Goal: Find specific page/section: Find specific page/section

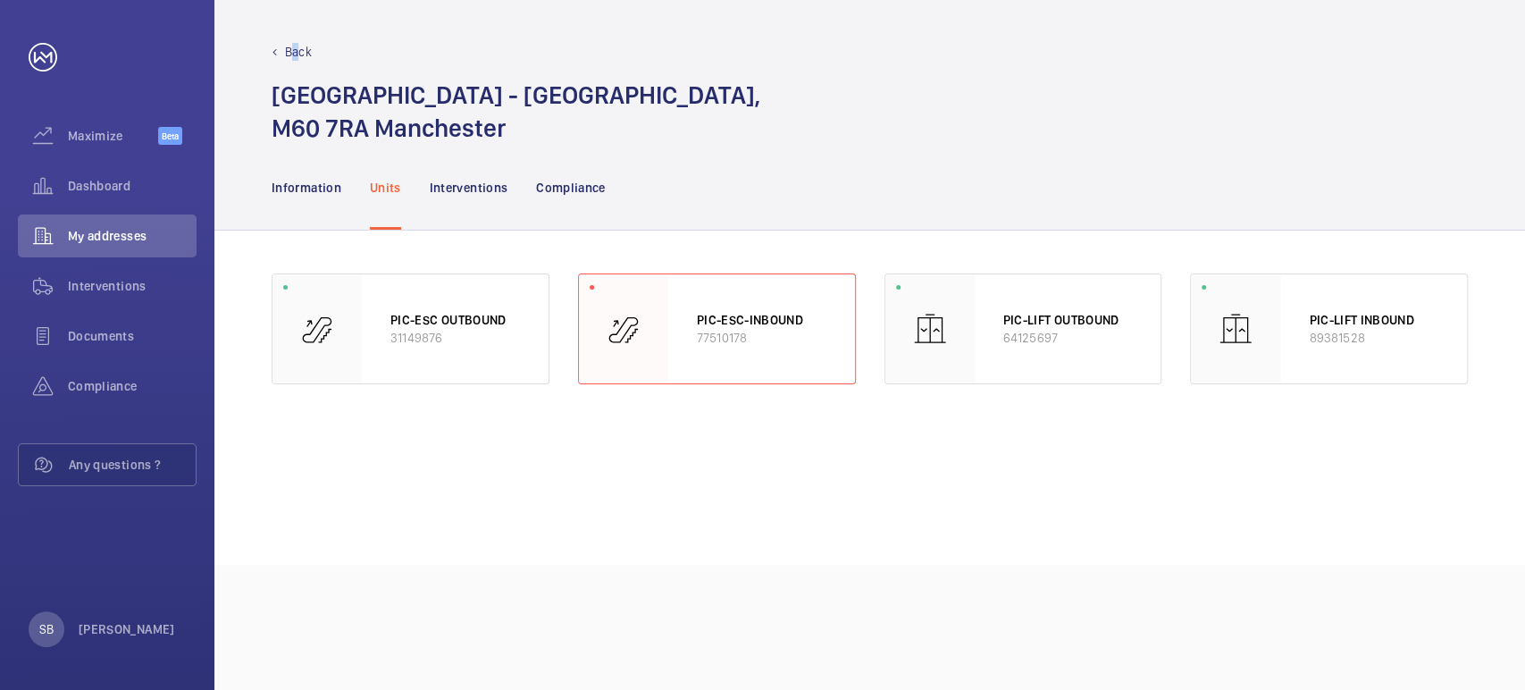
click at [295, 44] on p "Back" at bounding box center [298, 52] width 27 height 18
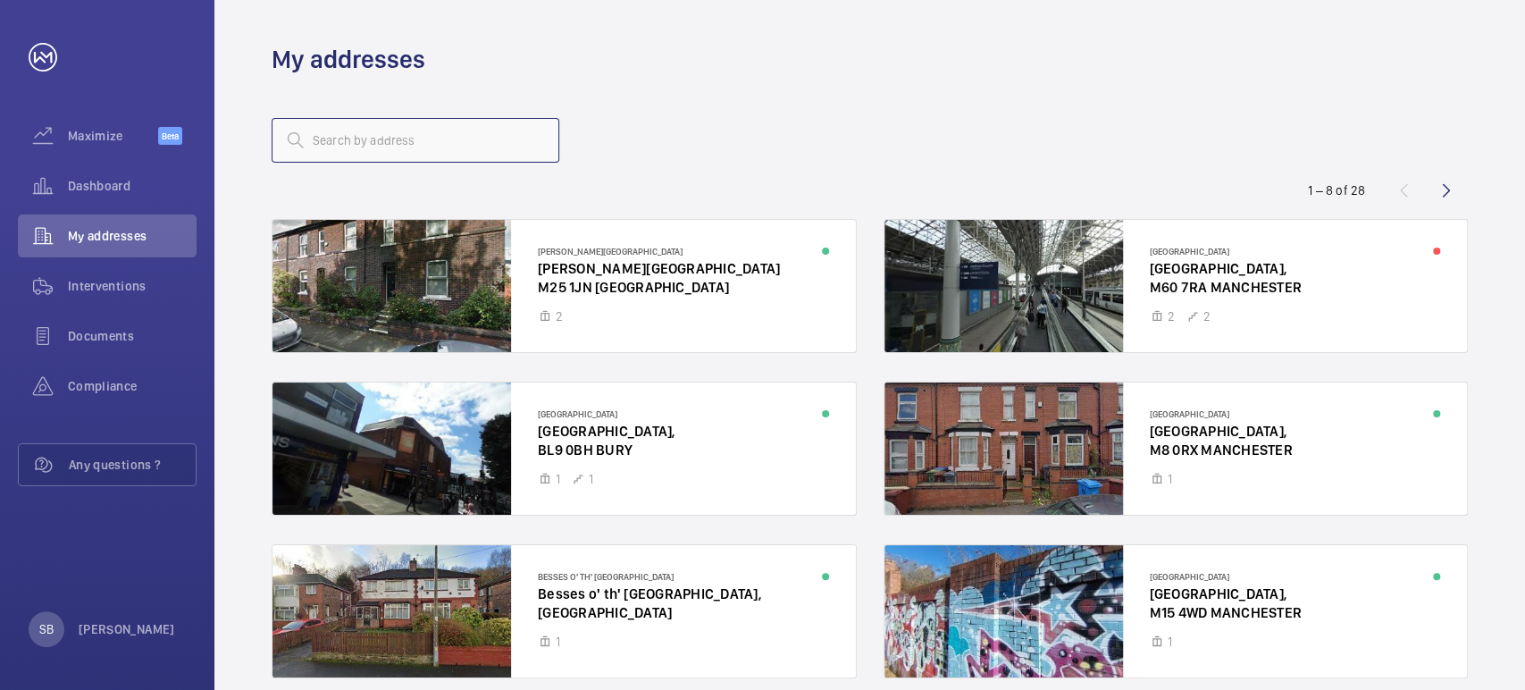
click at [358, 150] on input "text" at bounding box center [416, 140] width 288 height 45
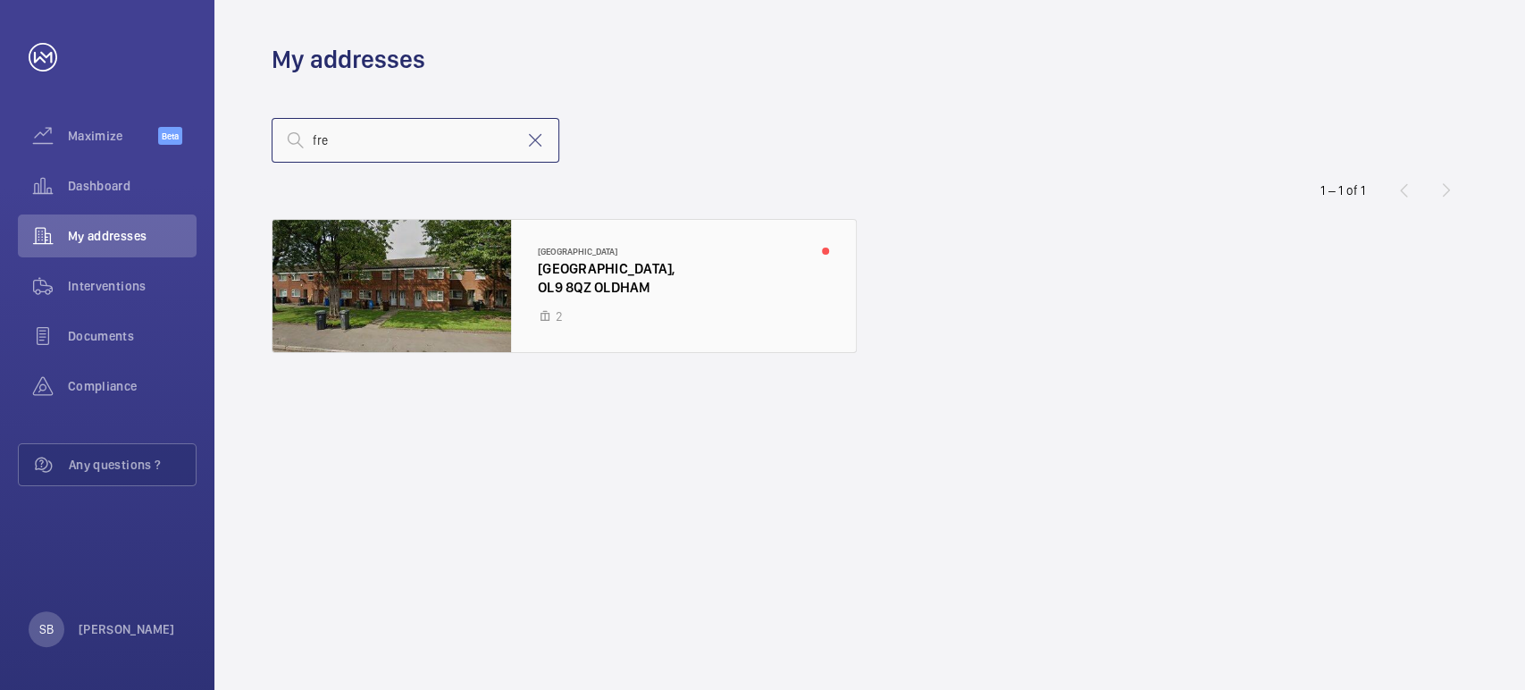
type input "fre"
click at [416, 258] on div at bounding box center [563, 286] width 583 height 132
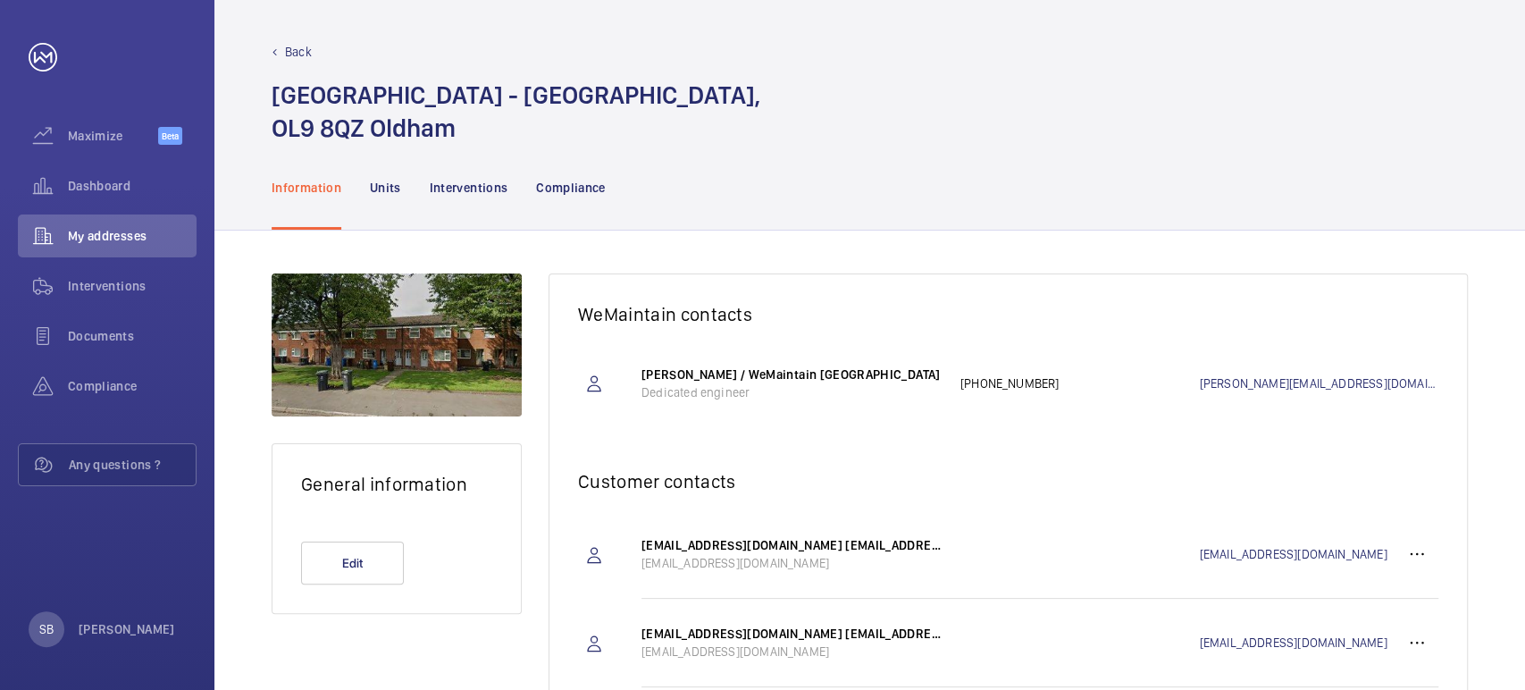
click at [403, 197] on nav "Information Units Interventions Compliance" at bounding box center [439, 187] width 334 height 85
click at [385, 179] on p "Units" at bounding box center [385, 188] width 31 height 18
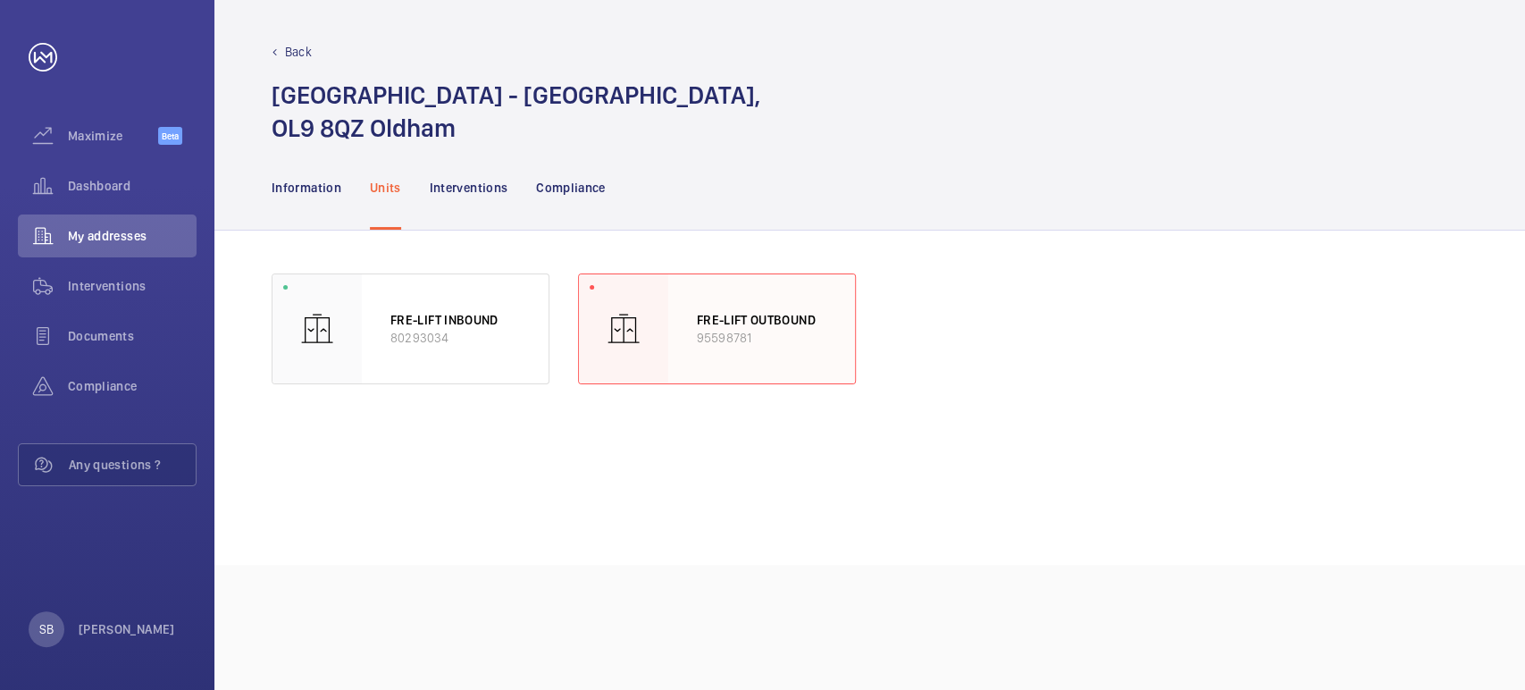
click at [778, 348] on div "FRE-LIFT OUTBOUND 95598781" at bounding box center [761, 328] width 187 height 109
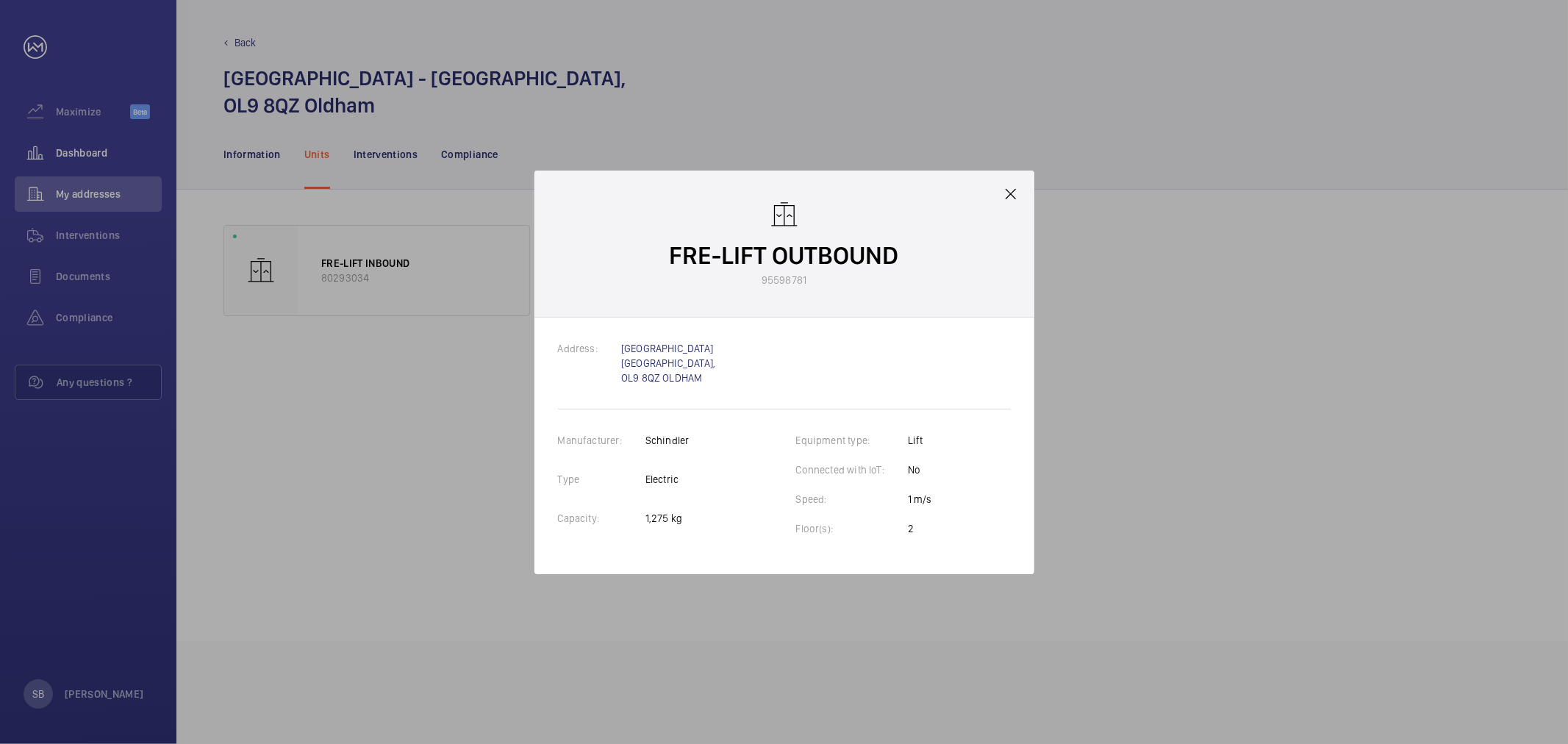
click at [95, 142] on div at bounding box center [784, 372] width 1568 height 744
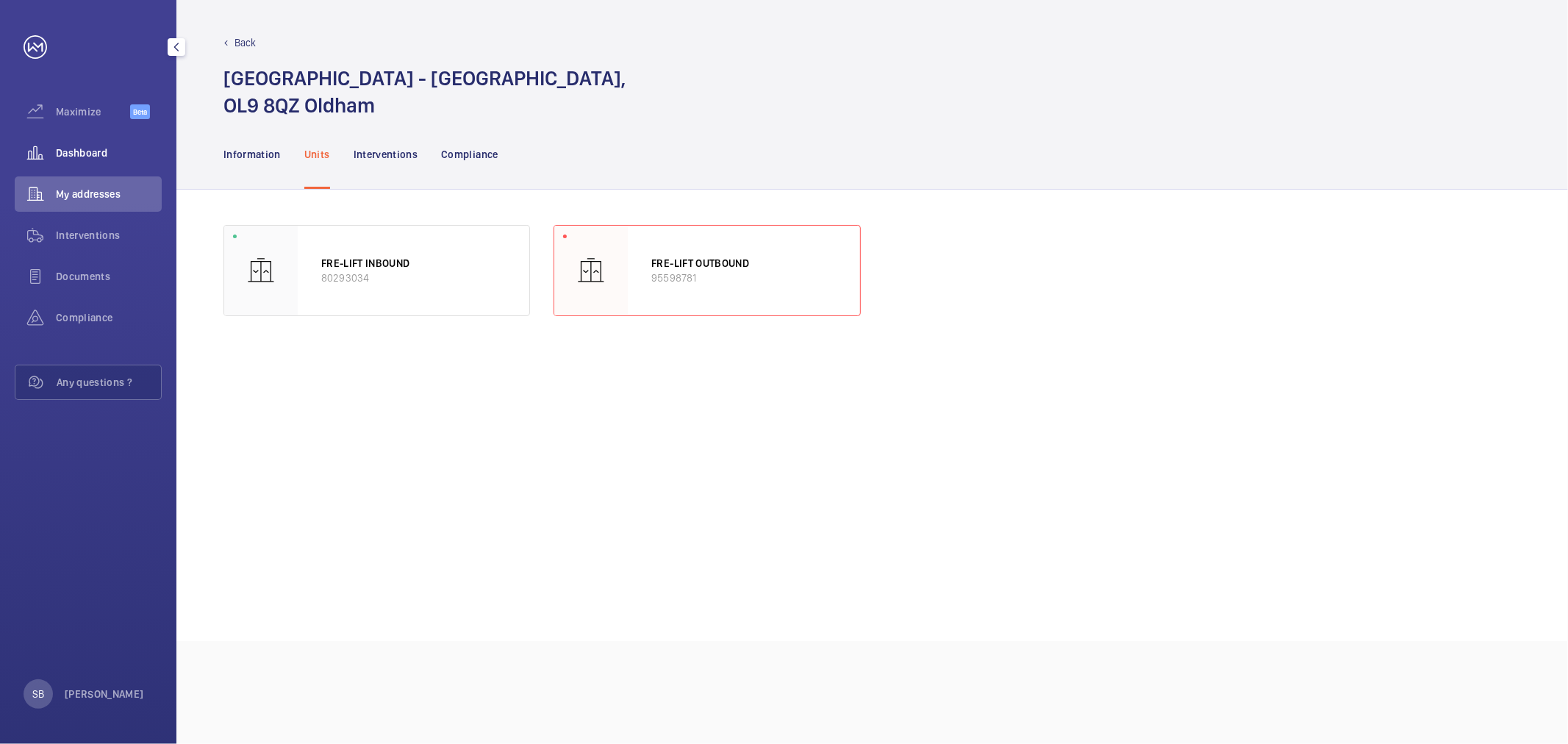
click at [86, 165] on div "Dashboard" at bounding box center [88, 152] width 147 height 35
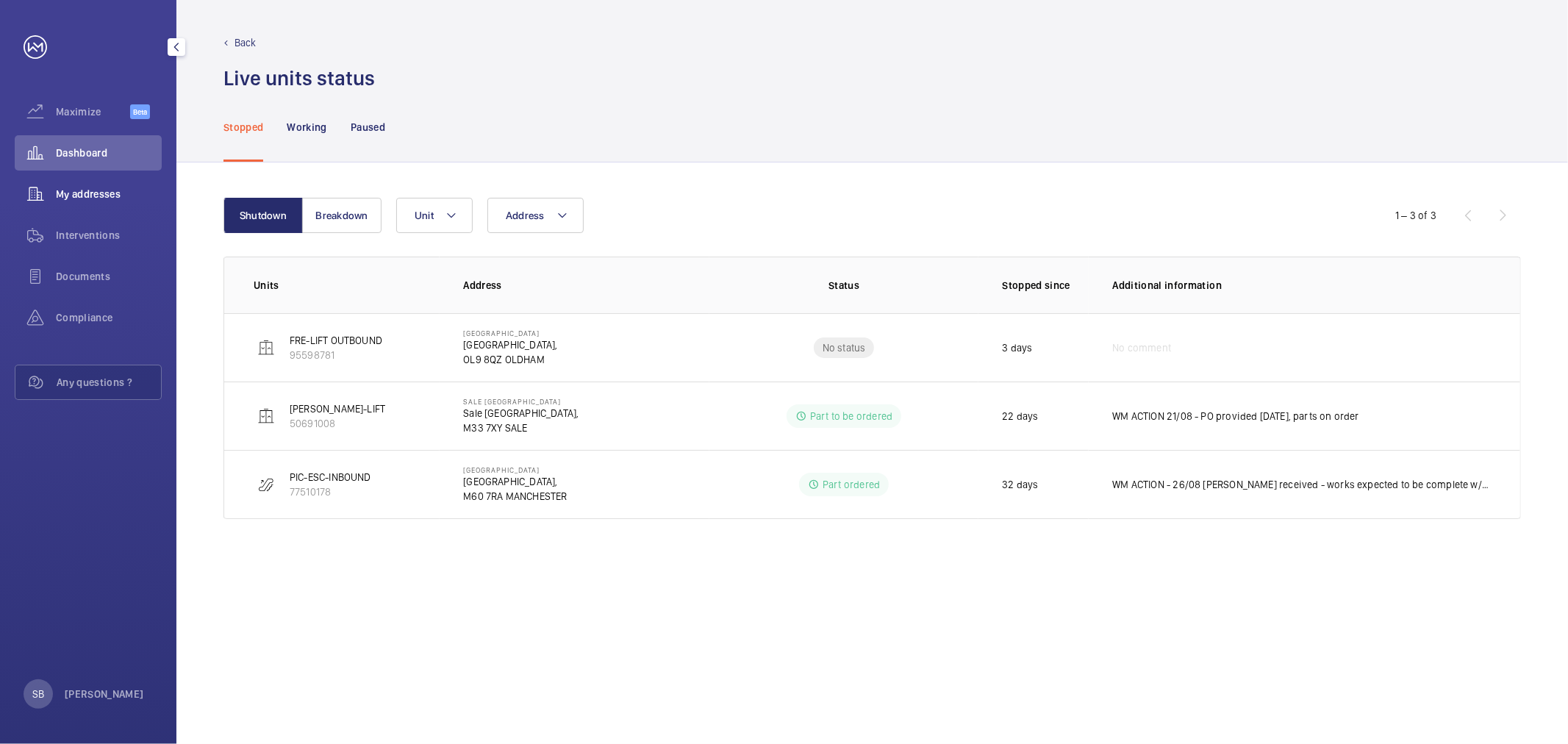
click at [52, 189] on wm-front-icon-button at bounding box center [35, 193] width 41 height 35
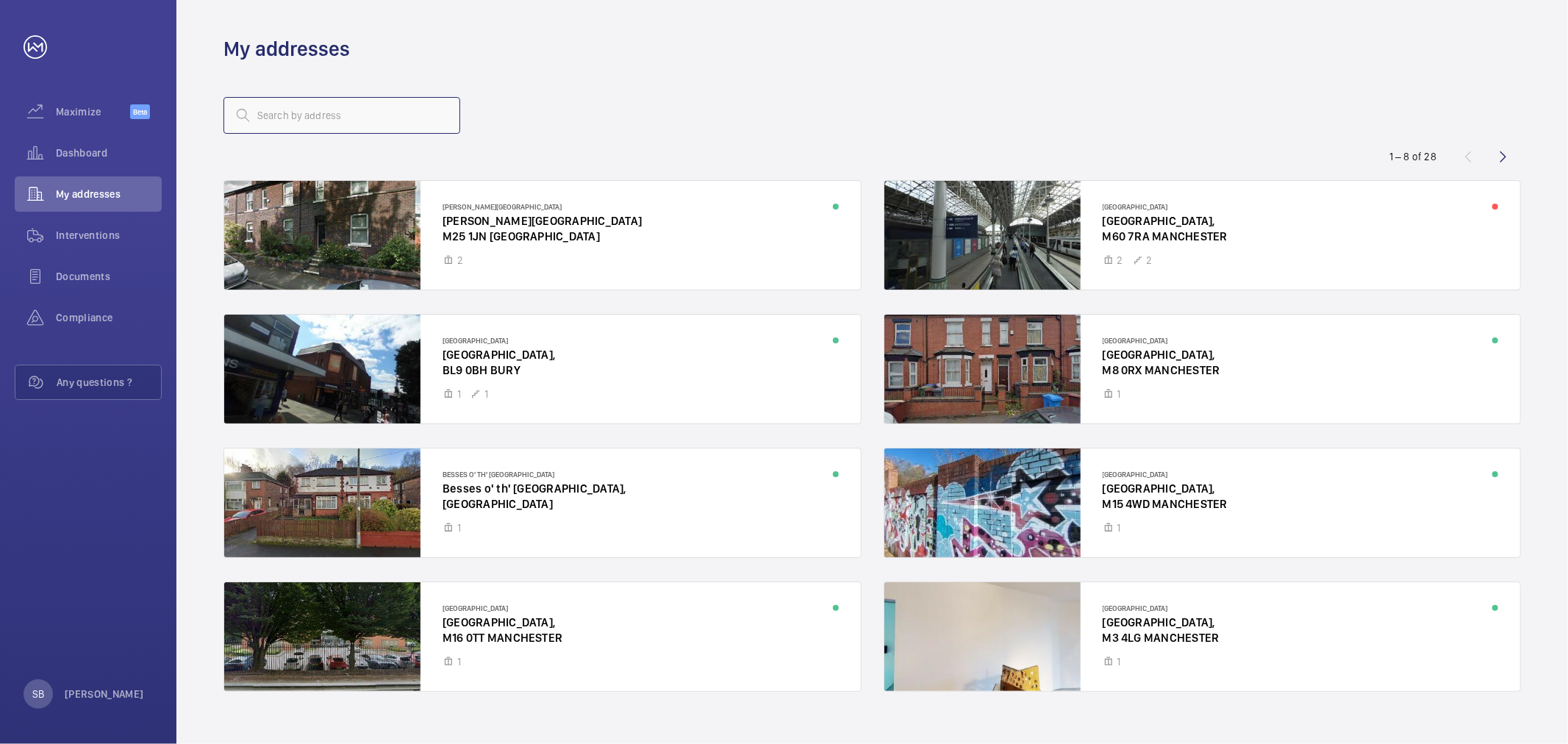
click at [342, 115] on input "text" at bounding box center [342, 115] width 237 height 37
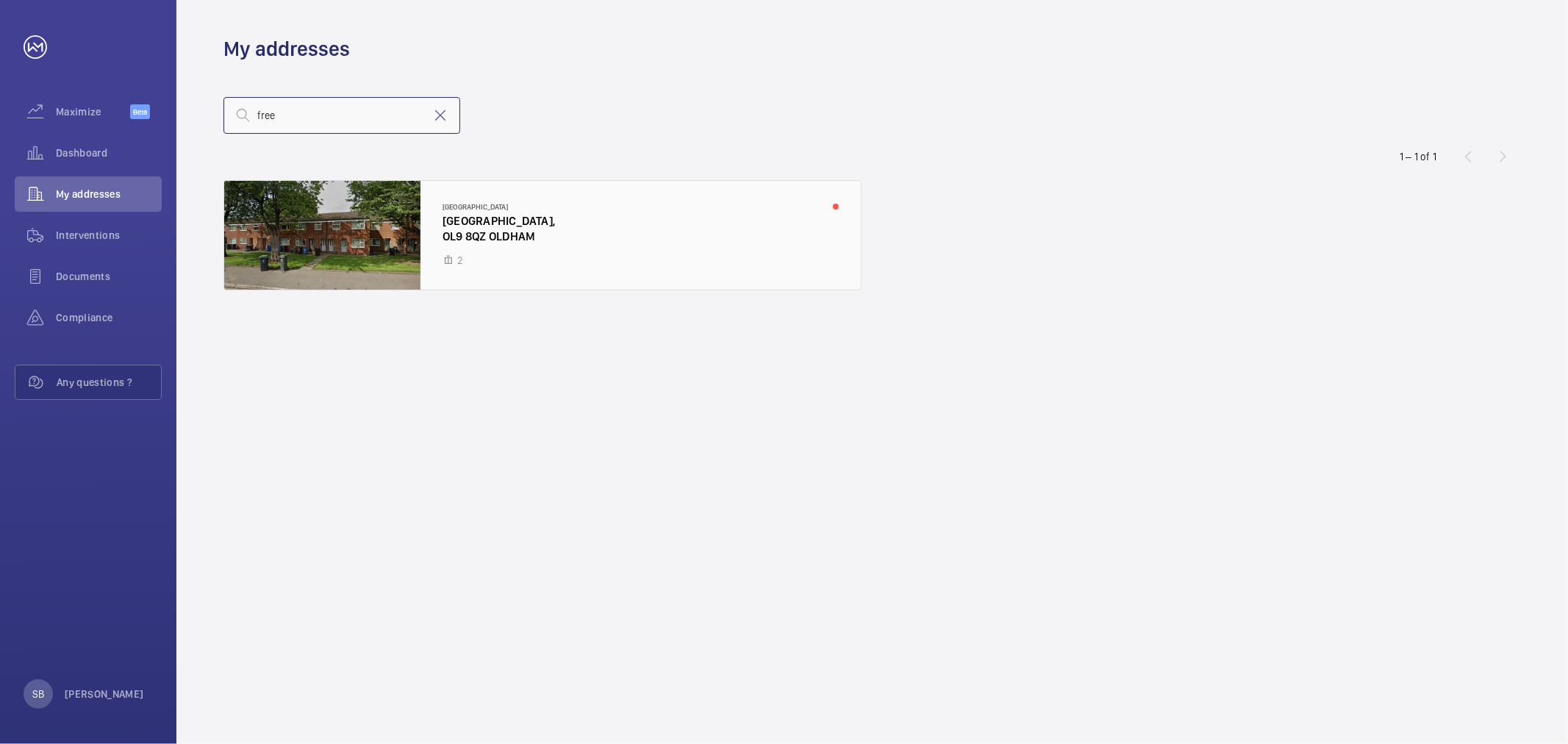
type input "free"
click at [413, 235] on div at bounding box center [542, 235] width 637 height 109
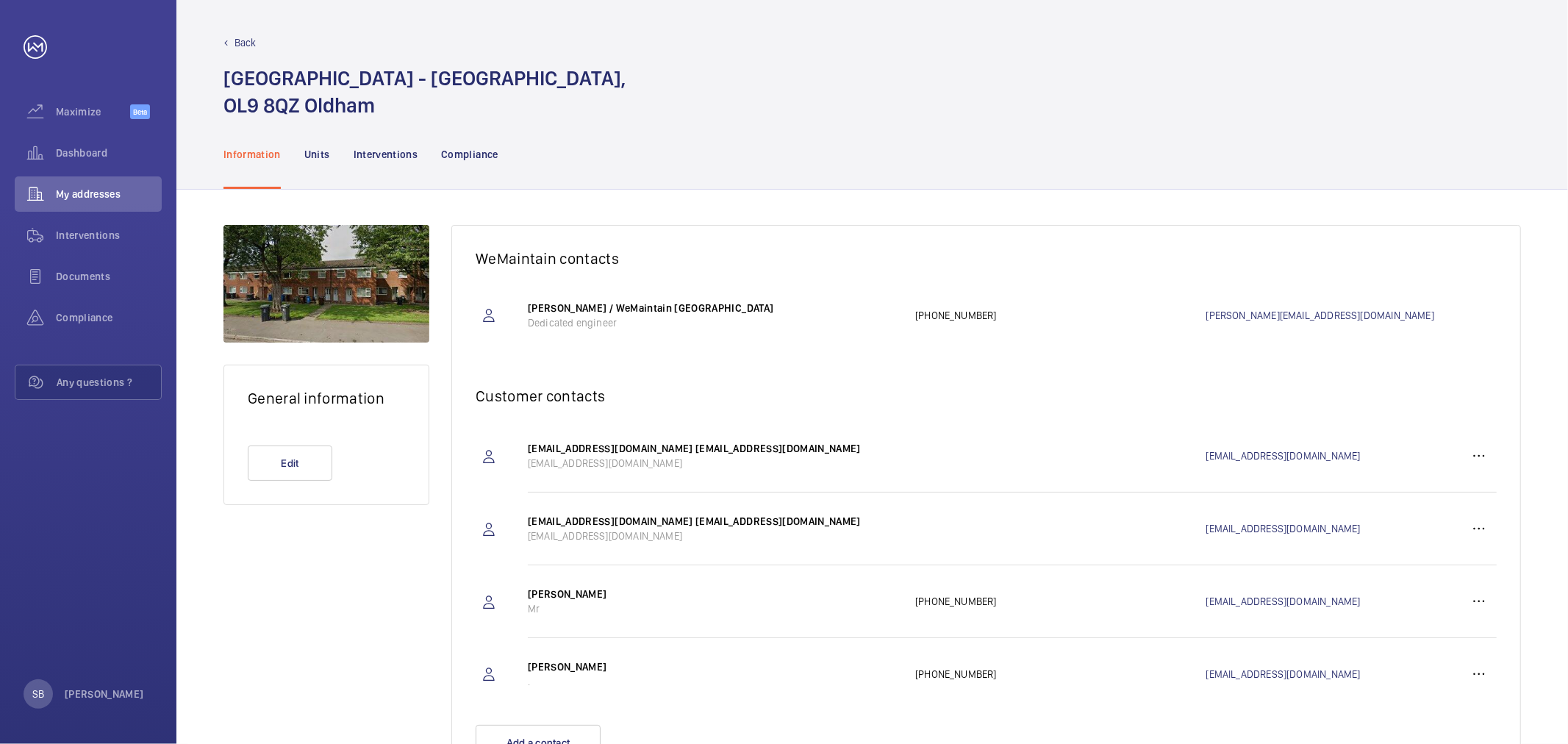
click at [300, 155] on nav "Information Units Interventions Compliance" at bounding box center [361, 154] width 275 height 70
click at [309, 153] on p "Units" at bounding box center [317, 155] width 26 height 15
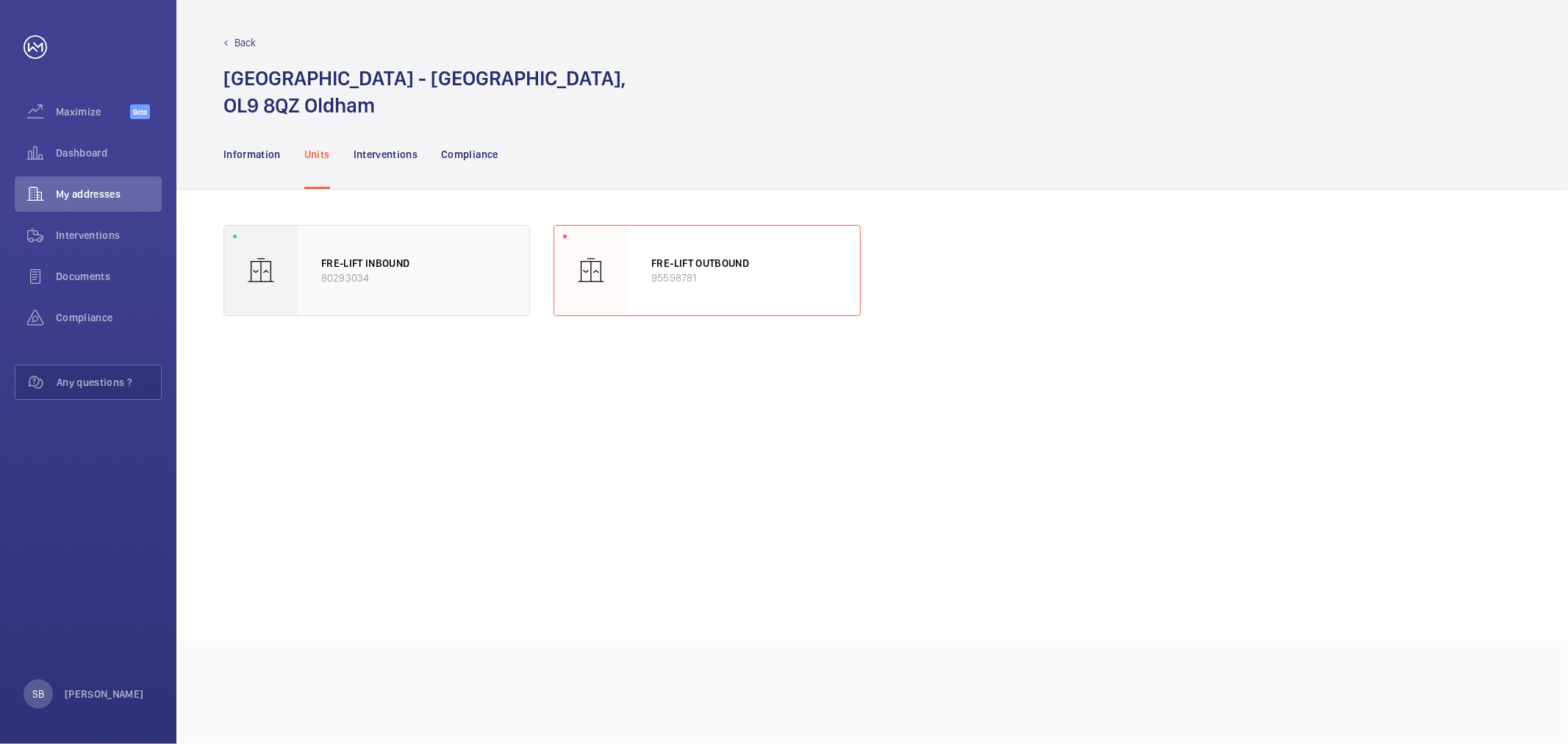
click at [370, 267] on p "FRE-LIFT INBOUND" at bounding box center [413, 263] width 184 height 15
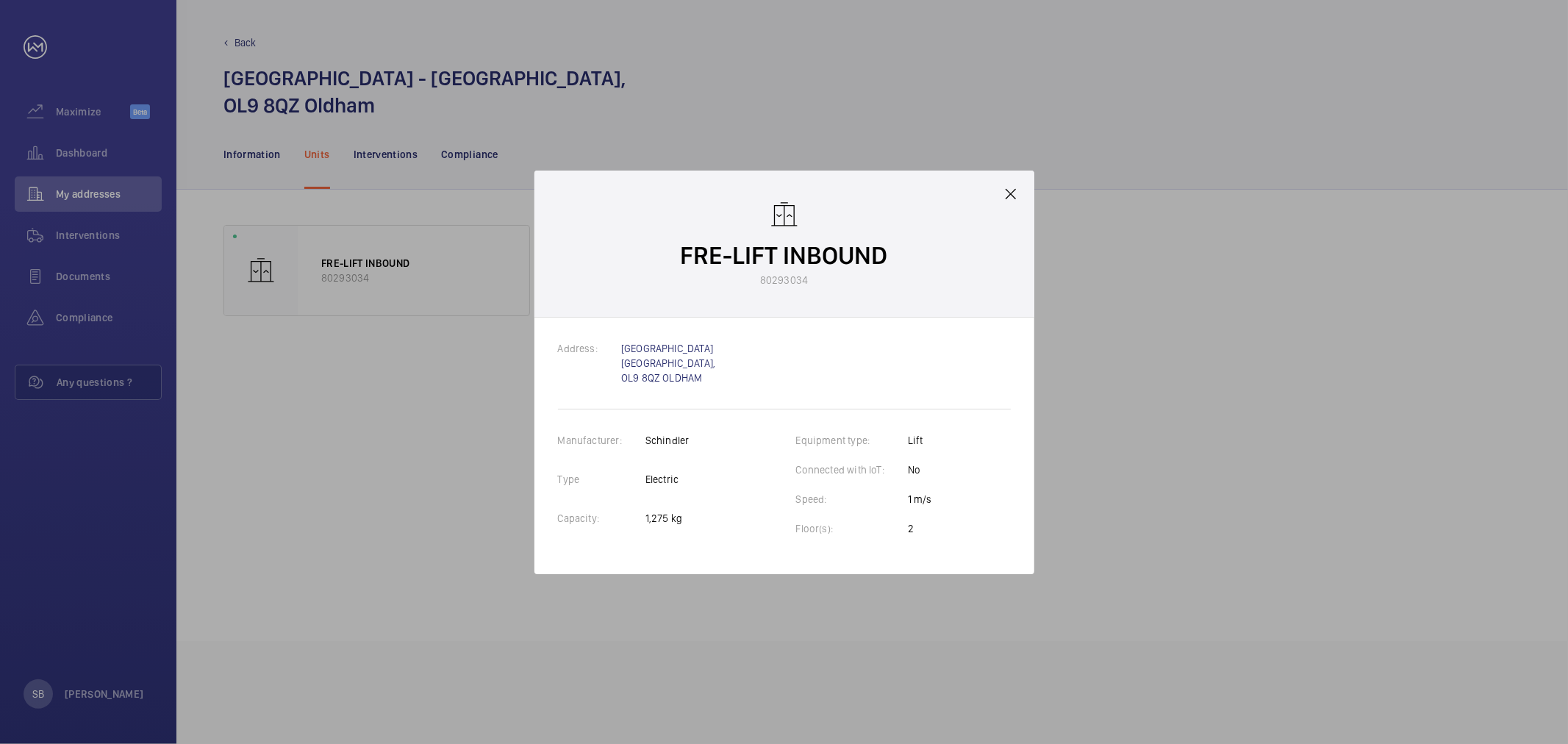
drag, startPoint x: 750, startPoint y: 201, endPoint x: 734, endPoint y: 221, distance: 25.6
click at [751, 203] on wm-front-client-platform-device-details "FRE-LIFT INBOUND 80293034" at bounding box center [784, 244] width 207 height 87
click at [505, 351] on div at bounding box center [784, 372] width 1568 height 744
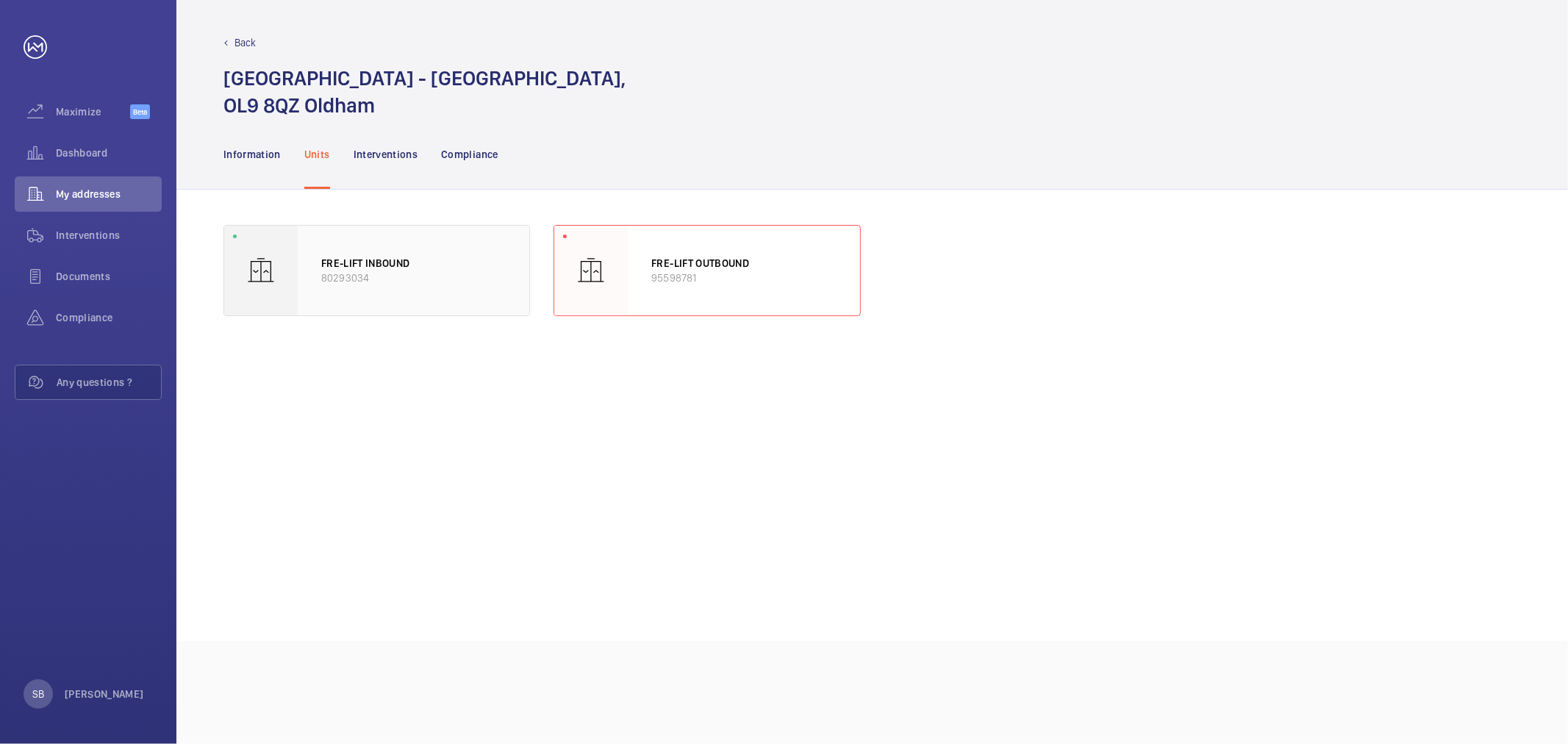
click at [467, 297] on div "FRE-LIFT INBOUND 80293034" at bounding box center [413, 270] width 231 height 90
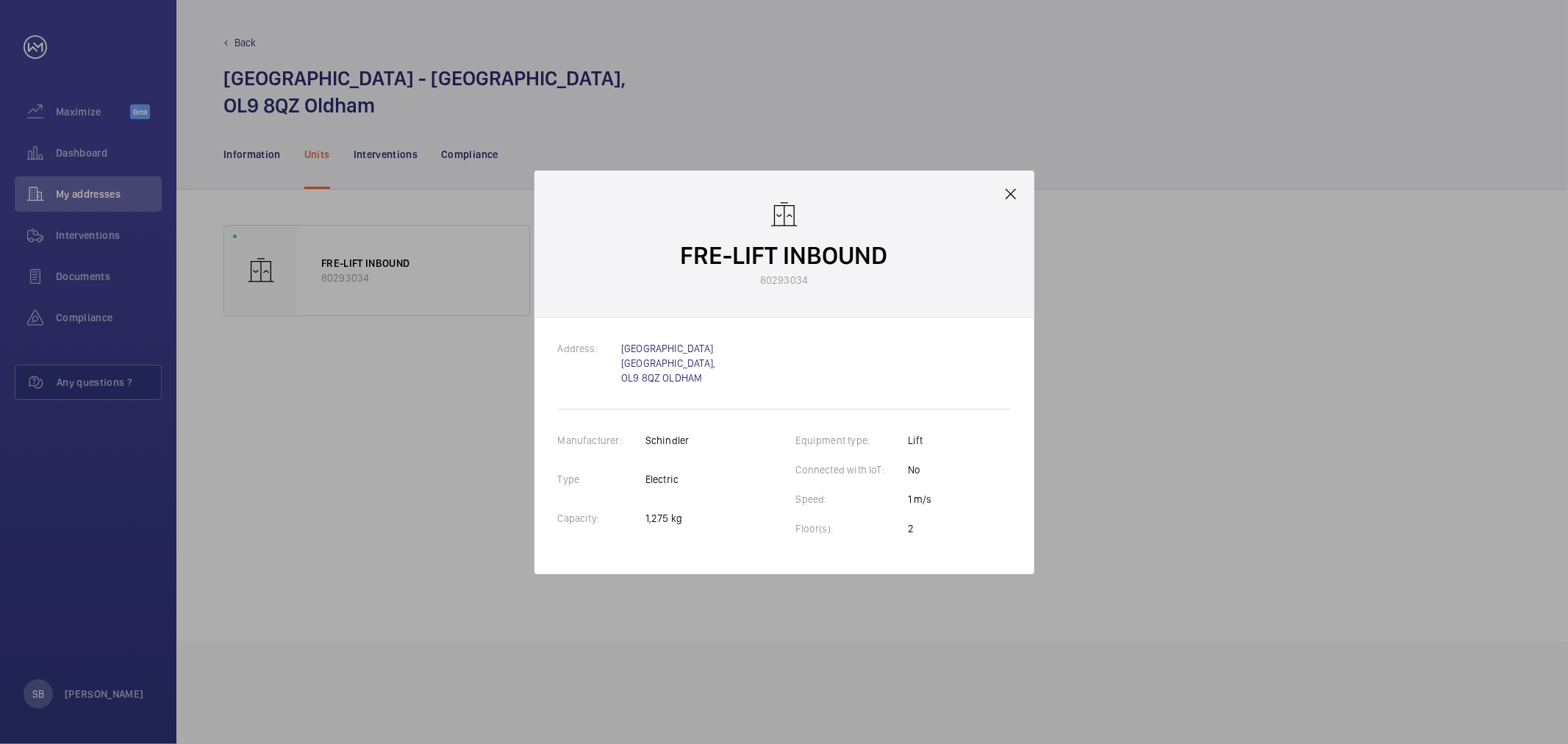
click at [1010, 191] on mat-icon at bounding box center [1011, 193] width 17 height 17
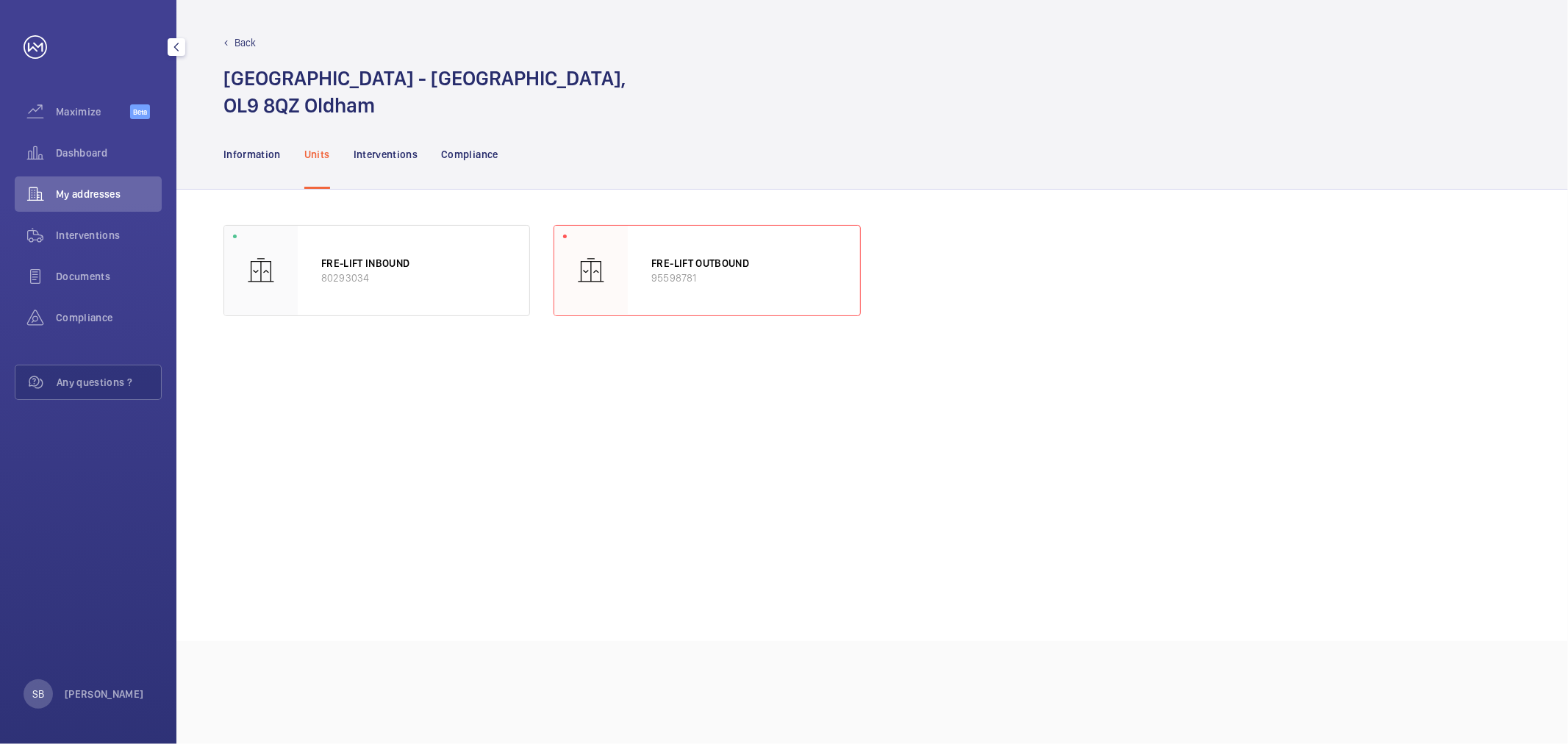
click at [141, 185] on div "My addresses" at bounding box center [88, 193] width 147 height 35
click at [81, 152] on span "Dashboard" at bounding box center [109, 153] width 106 height 15
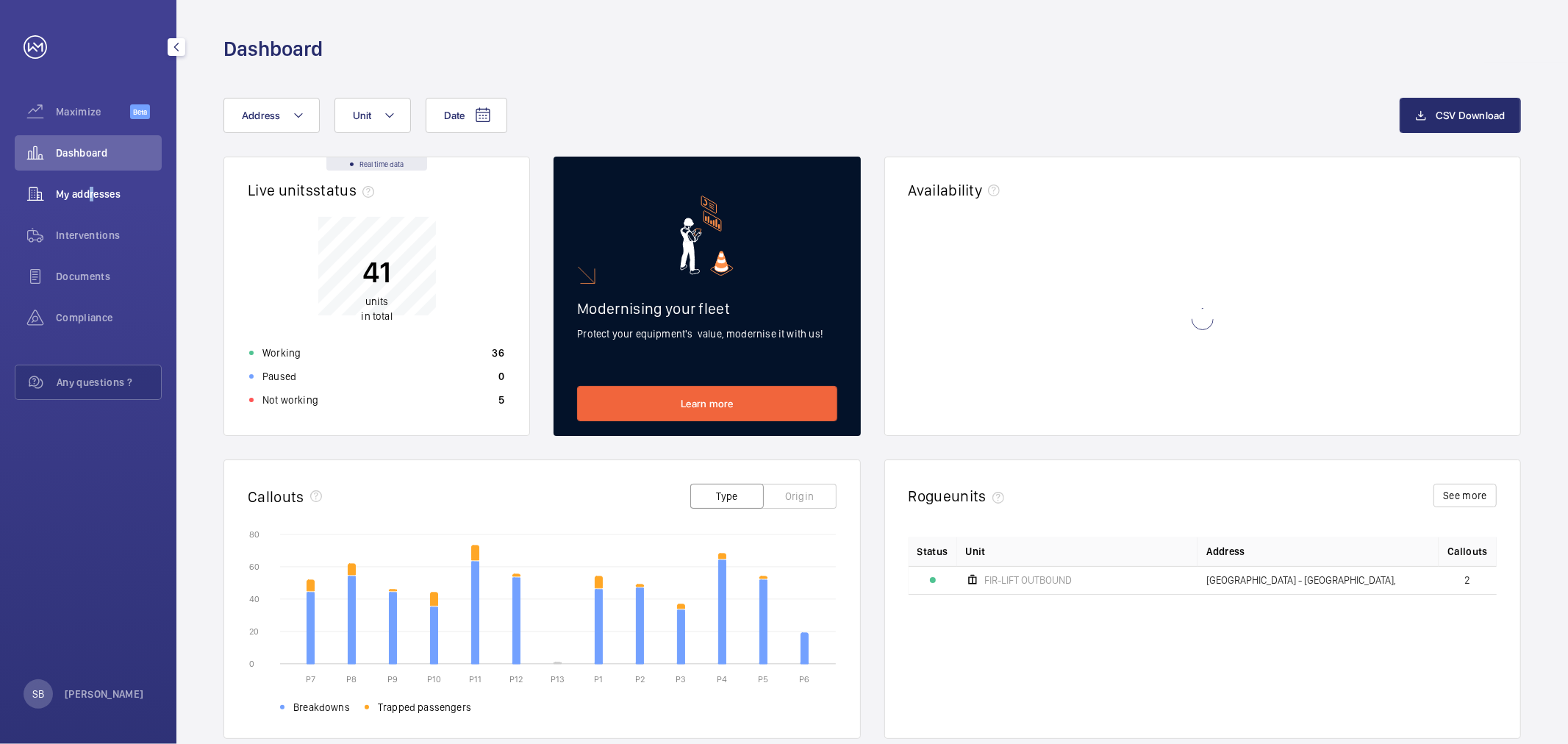
click at [86, 177] on div "My addresses" at bounding box center [88, 193] width 147 height 35
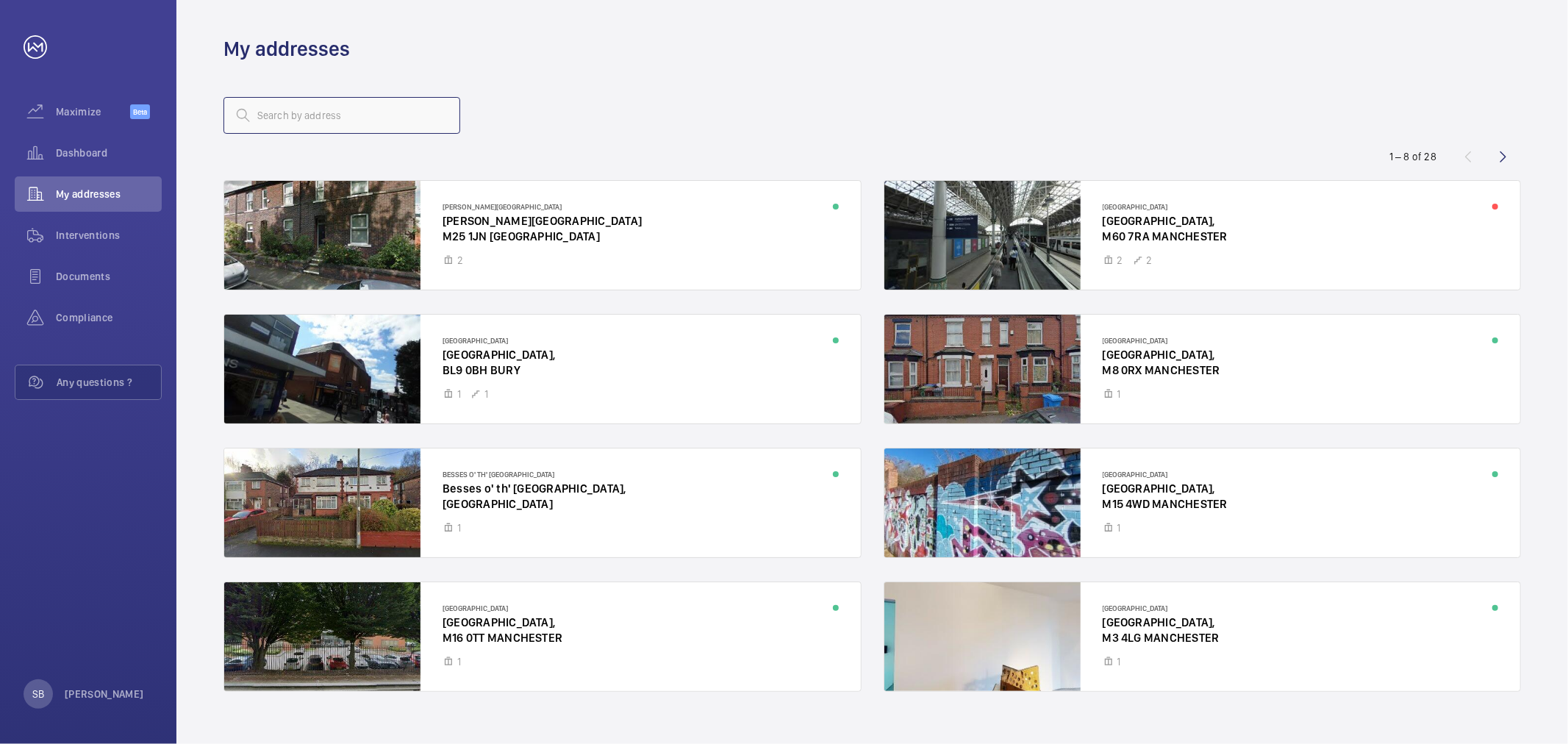
click at [342, 127] on input "text" at bounding box center [342, 115] width 237 height 37
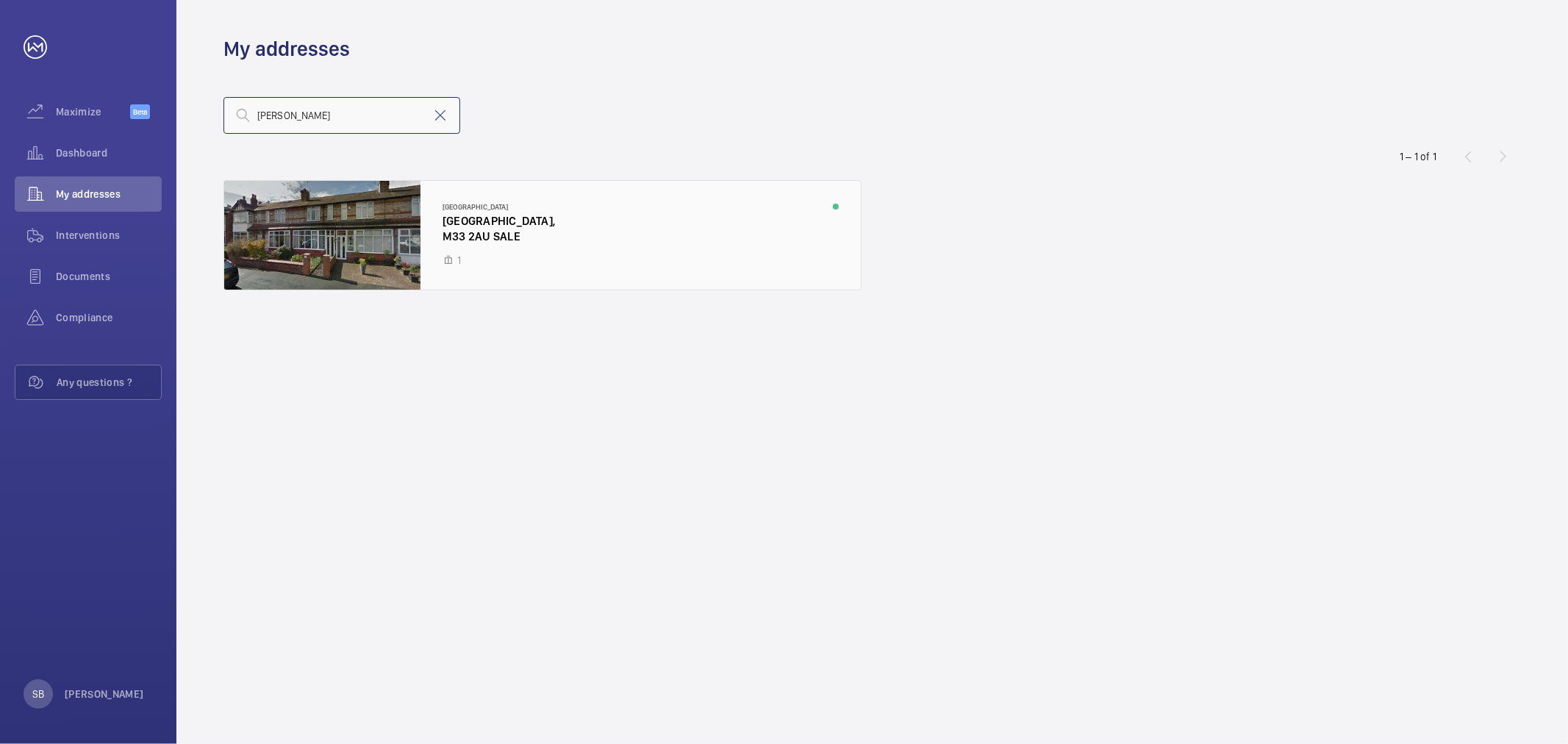
type input "[PERSON_NAME]"
click at [527, 244] on div at bounding box center [542, 235] width 637 height 109
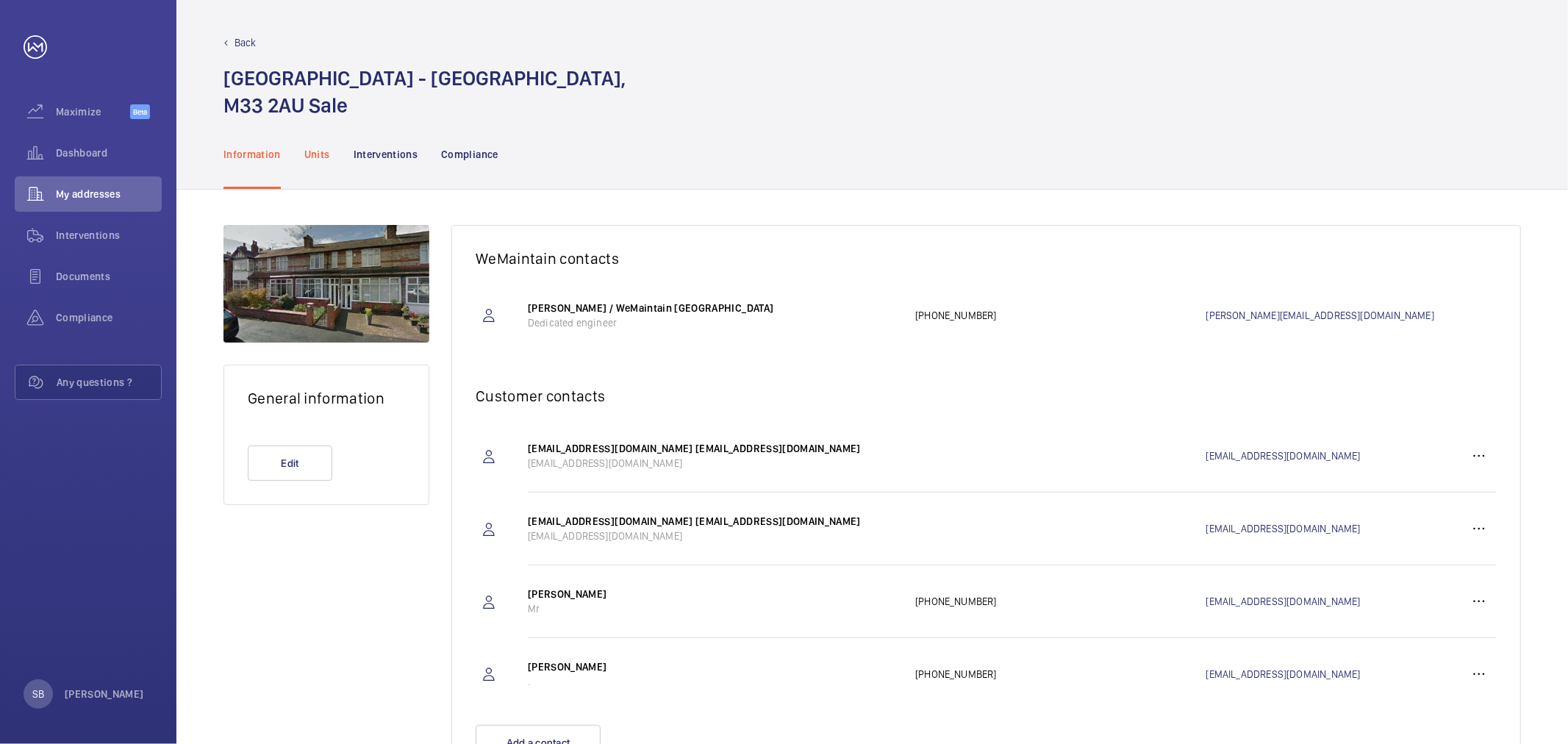
click at [319, 160] on p "Units" at bounding box center [317, 155] width 26 height 15
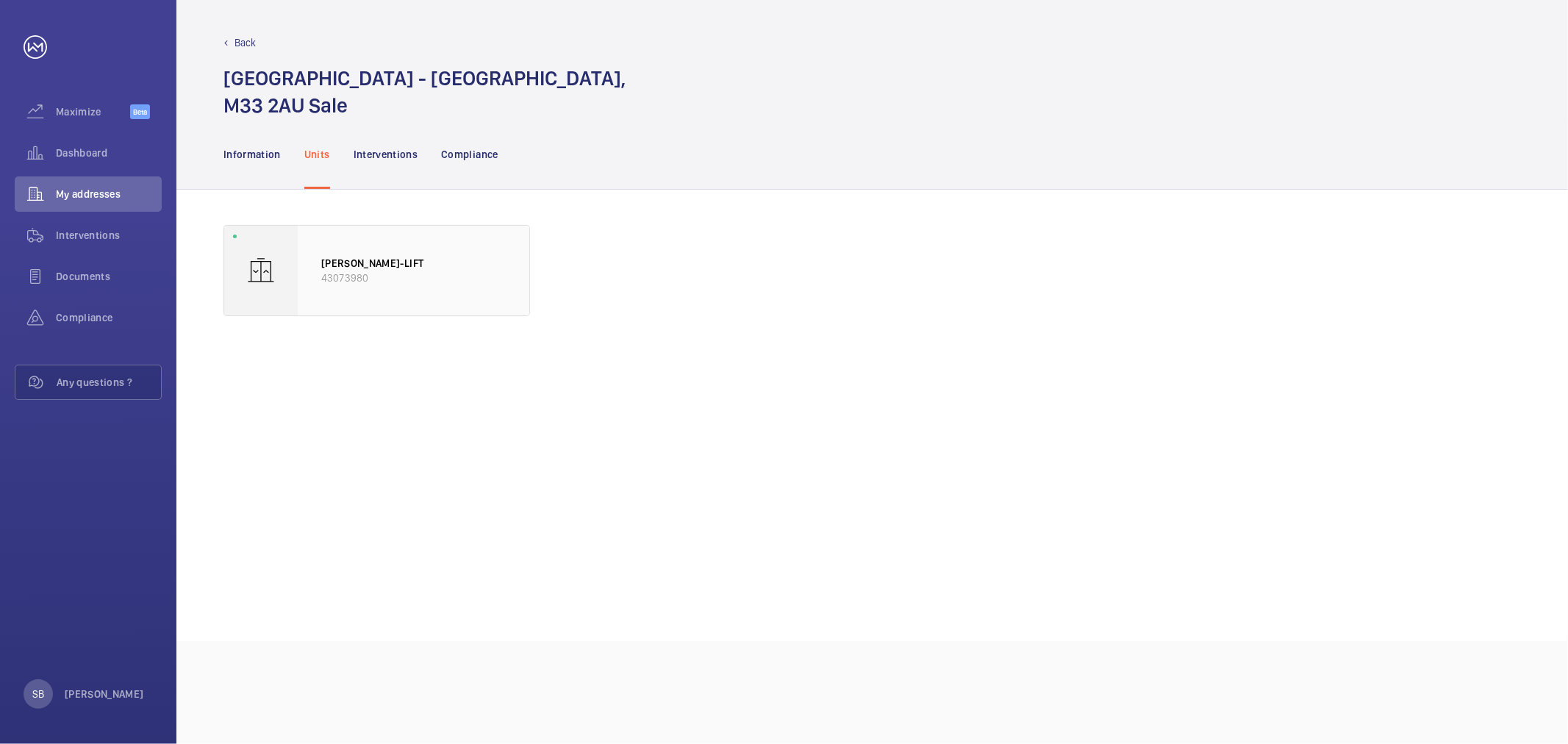
click at [390, 279] on p "43073980" at bounding box center [413, 278] width 184 height 15
